Goal: Task Accomplishment & Management: Manage account settings

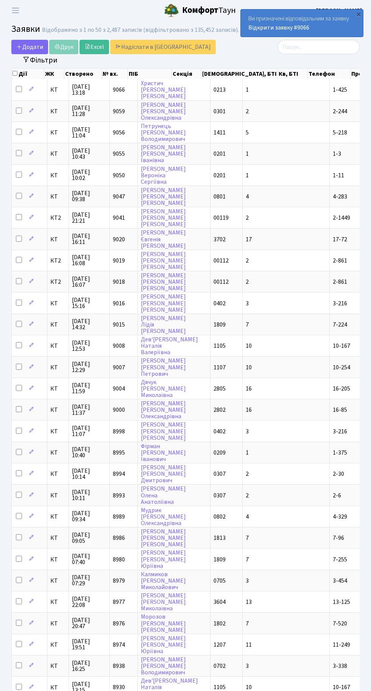
select select "50"
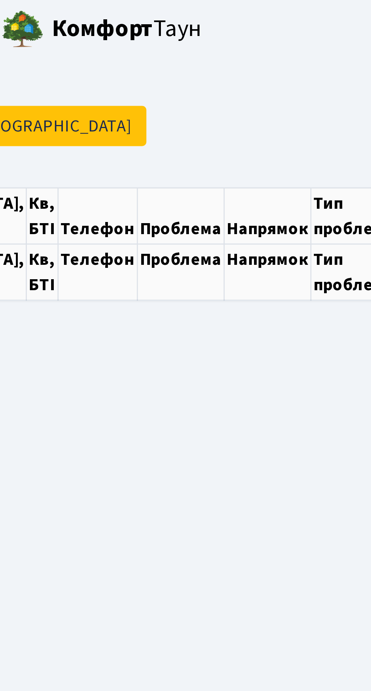
select select "50"
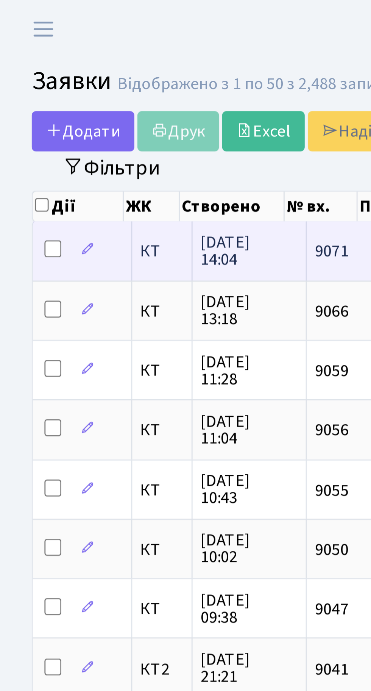
click at [21, 88] on input "checkbox" at bounding box center [19, 89] width 6 height 6
checkbox input "true"
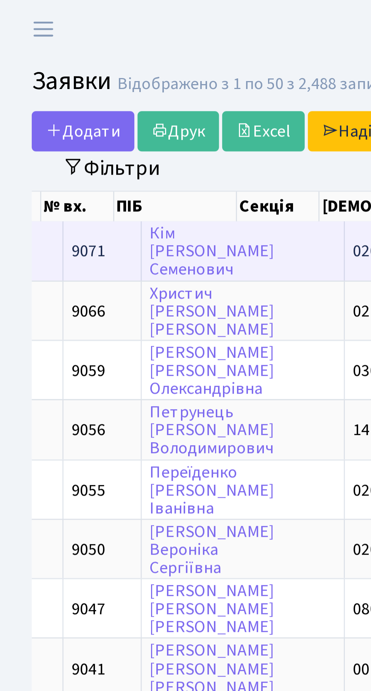
scroll to position [0, 149]
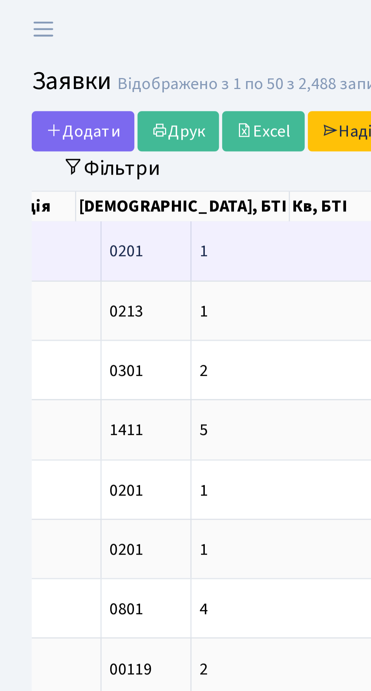
click at [76, 89] on td "1" at bounding box center [112, 89] width 87 height 21
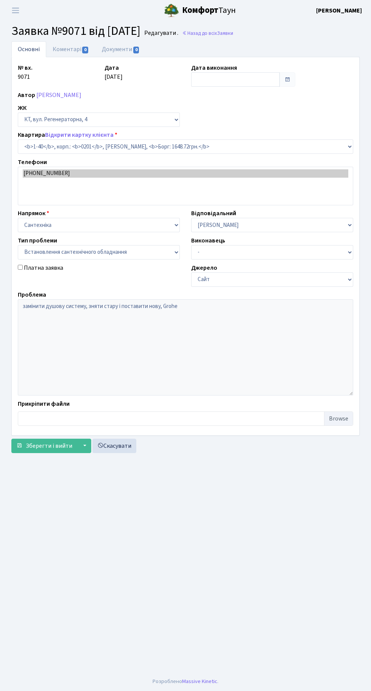
select select "40"
select select "39"
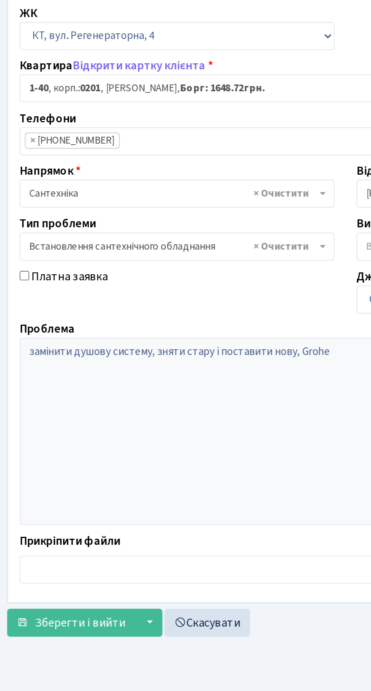
scroll to position [6, 0]
